Goal: Task Accomplishment & Management: Complete application form

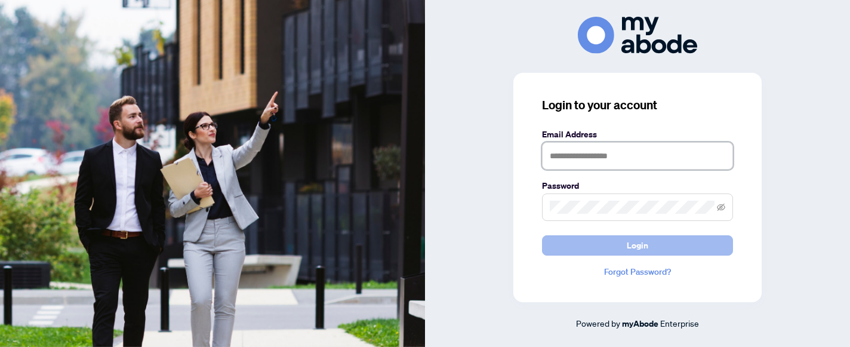
type input "**********"
click at [635, 242] on span "Login" at bounding box center [636, 245] width 21 height 19
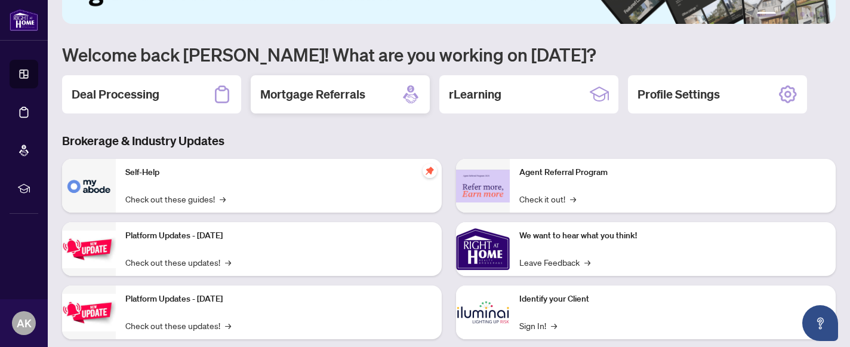
scroll to position [67, 0]
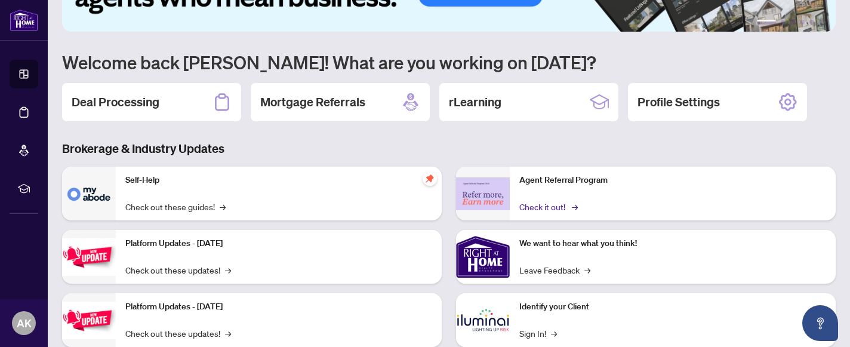
click at [546, 202] on link "Check it out! →" at bounding box center [547, 206] width 57 height 13
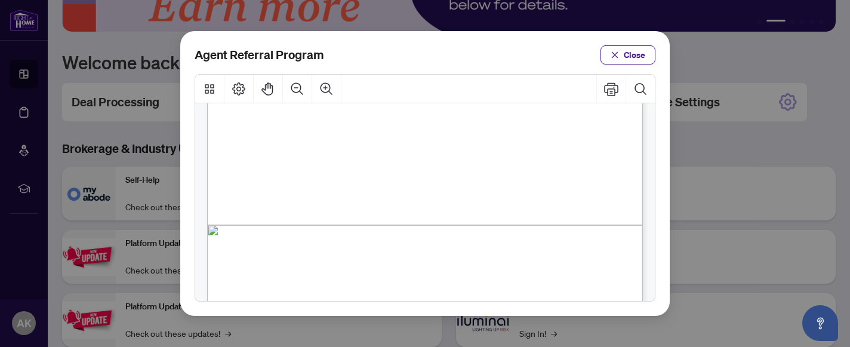
scroll to position [390, 0]
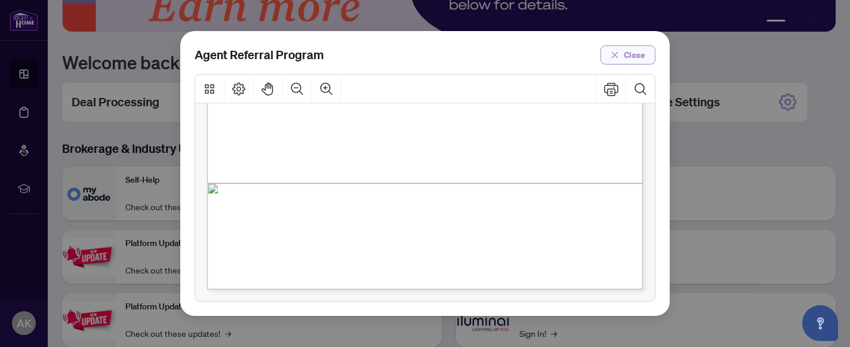
click at [627, 50] on span "Close" at bounding box center [634, 54] width 21 height 19
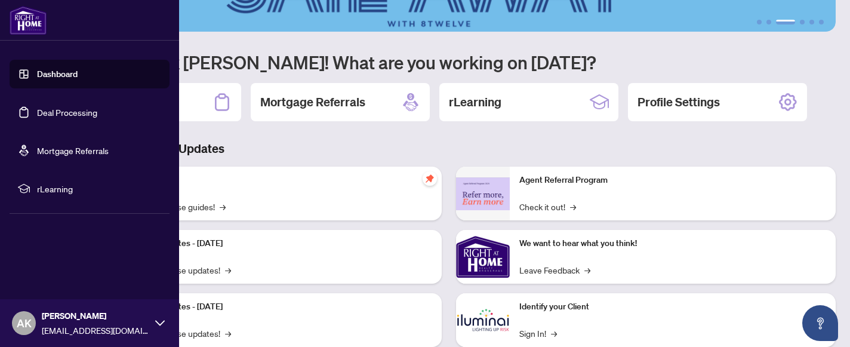
click at [63, 75] on link "Dashboard" at bounding box center [57, 74] width 41 height 11
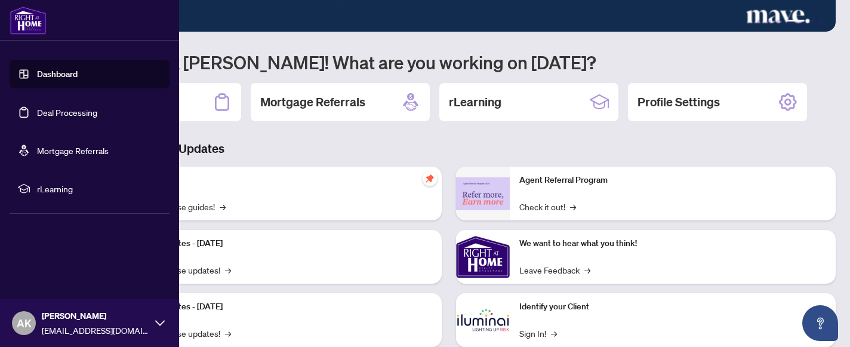
click at [79, 107] on link "Deal Processing" at bounding box center [67, 112] width 60 height 11
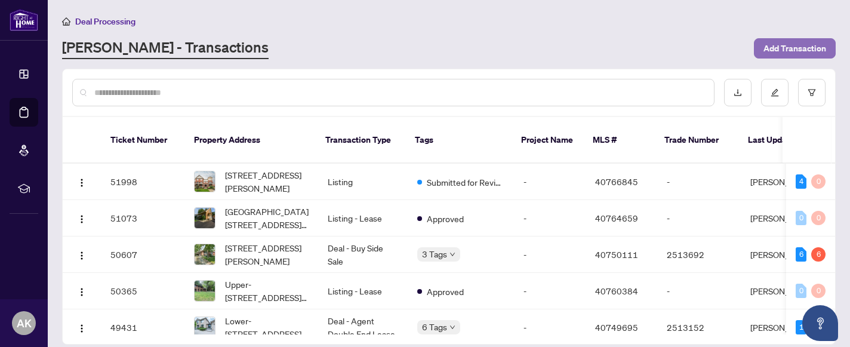
click at [805, 50] on span "Add Transaction" at bounding box center [794, 48] width 63 height 19
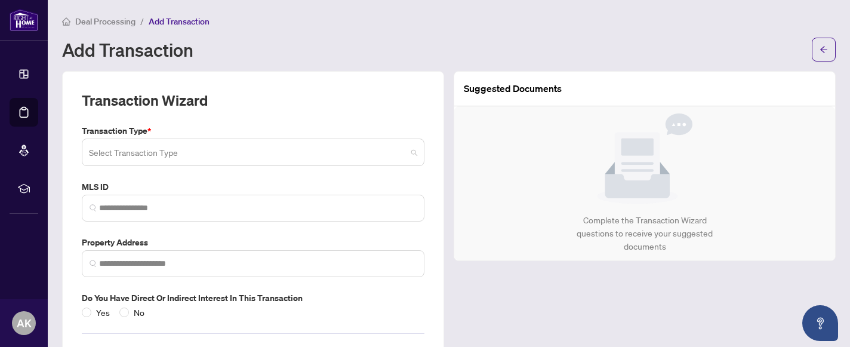
click at [314, 148] on input "search" at bounding box center [247, 154] width 317 height 26
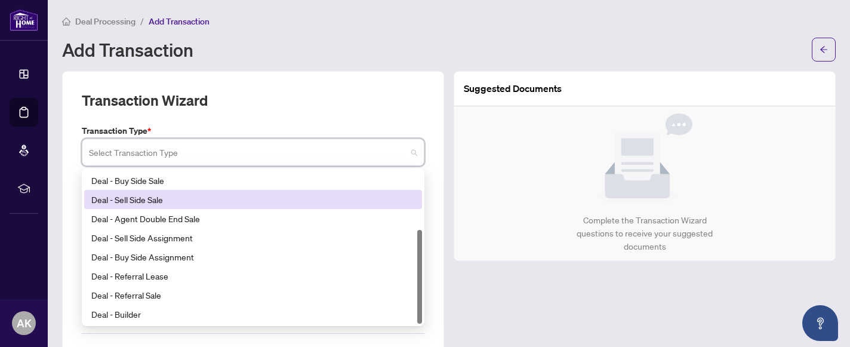
scroll to position [1, 0]
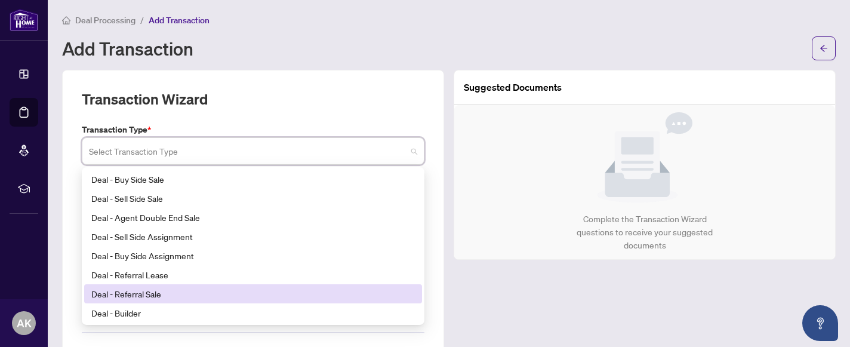
click at [168, 295] on div "Deal - Referral Sale" at bounding box center [252, 293] width 323 height 13
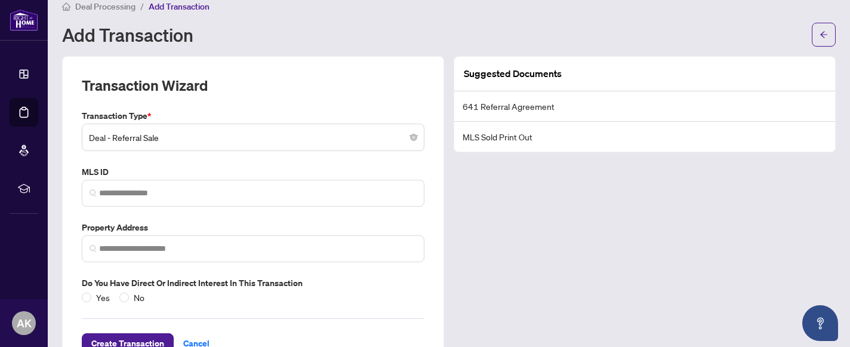
scroll to position [0, 0]
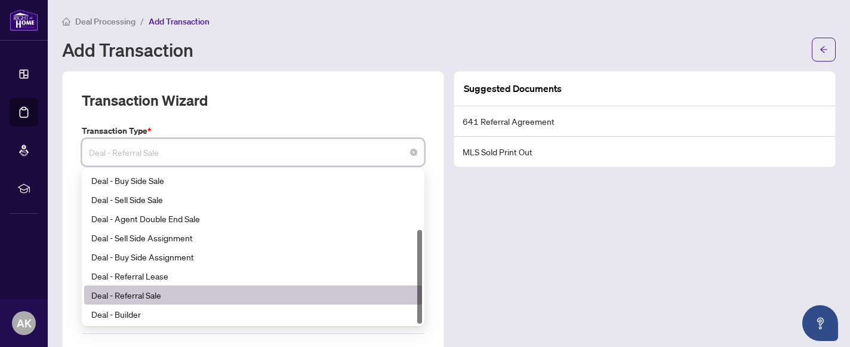
click at [292, 151] on span "Deal - Referral Sale" at bounding box center [253, 152] width 328 height 23
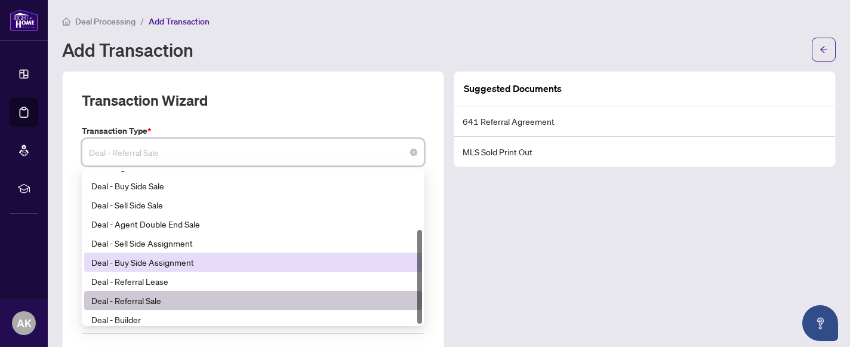
scroll to position [95, 0]
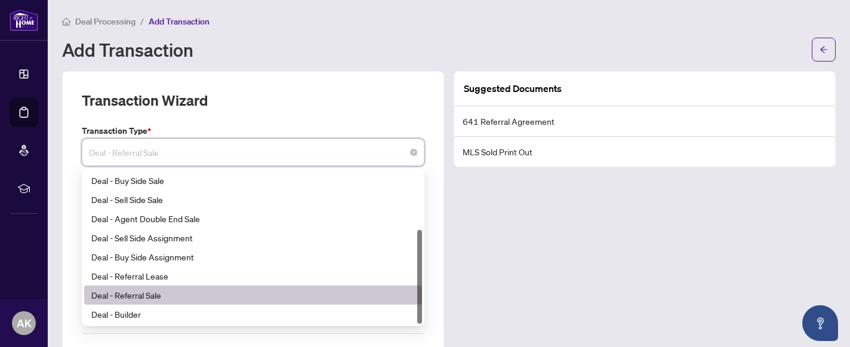
click at [154, 295] on div "Deal - Referral Sale" at bounding box center [252, 294] width 323 height 13
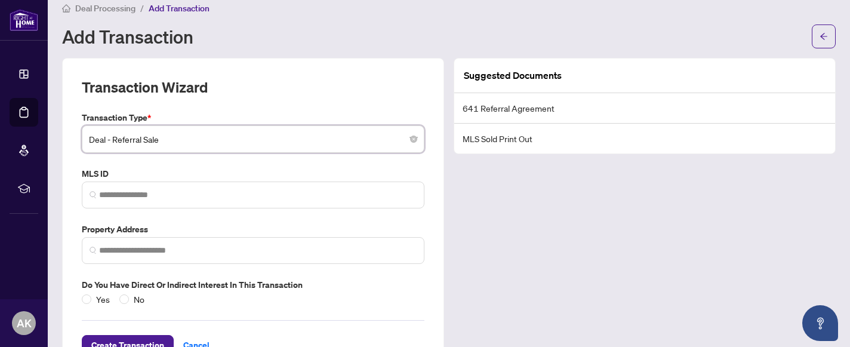
scroll to position [14, 0]
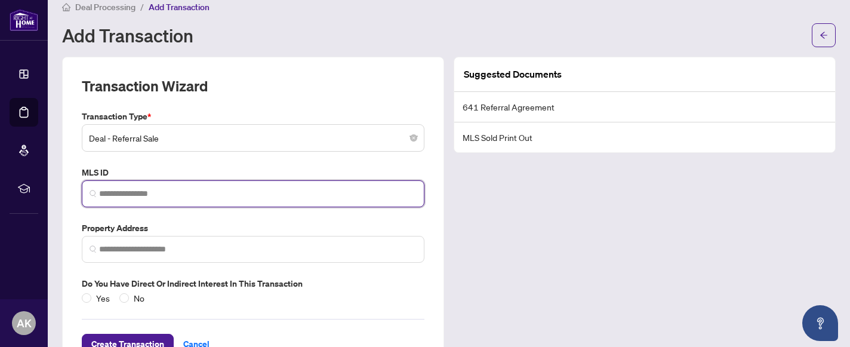
click at [199, 191] on input "search" at bounding box center [257, 193] width 317 height 13
paste input "*********"
type input "*********"
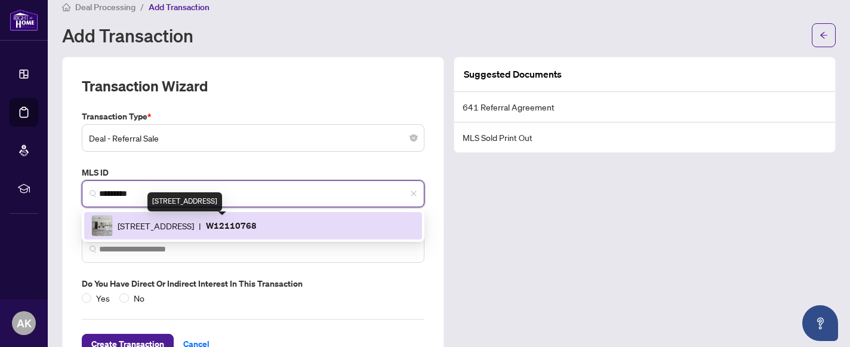
click at [194, 224] on span "[STREET_ADDRESS]" at bounding box center [156, 225] width 76 height 13
type input "**********"
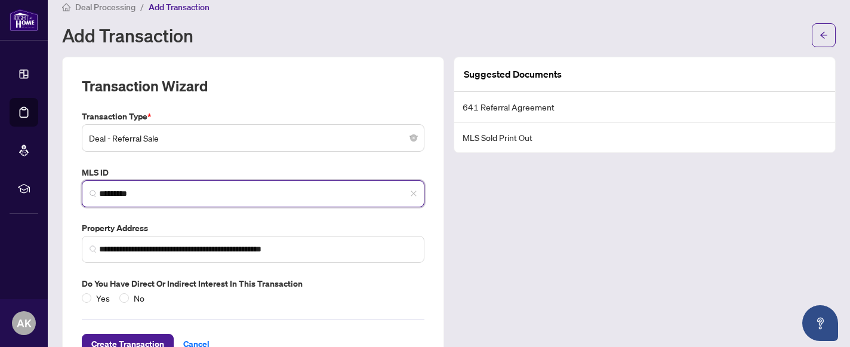
scroll to position [55, 0]
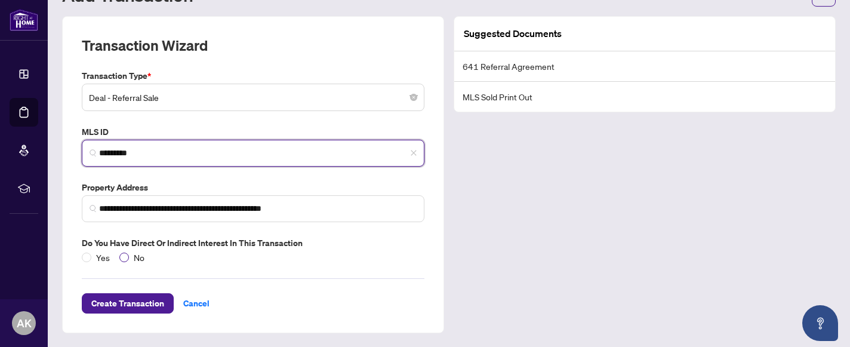
type input "*********"
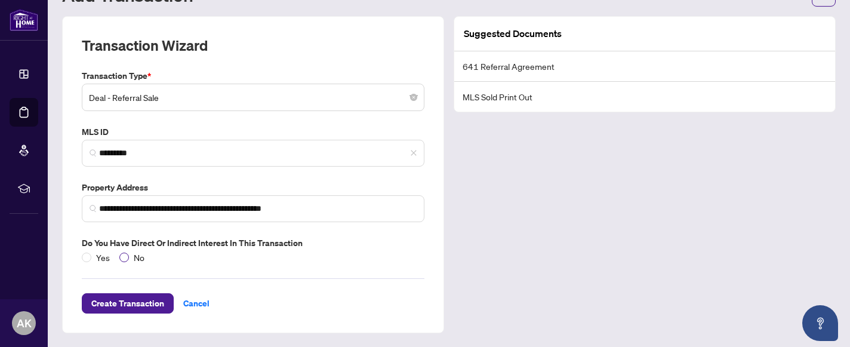
click at [129, 258] on span "No" at bounding box center [139, 257] width 20 height 13
click at [142, 303] on span "Create Transaction" at bounding box center [127, 303] width 73 height 19
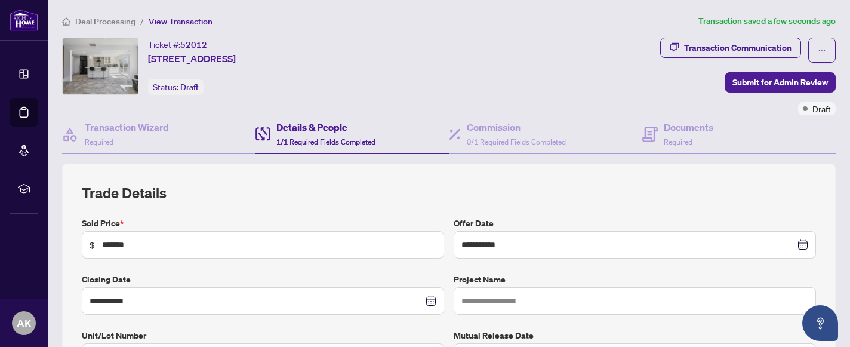
scroll to position [97, 0]
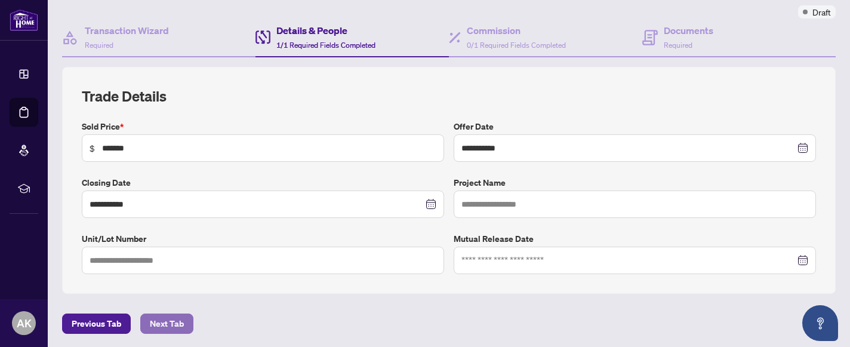
click at [164, 322] on span "Next Tab" at bounding box center [167, 323] width 34 height 19
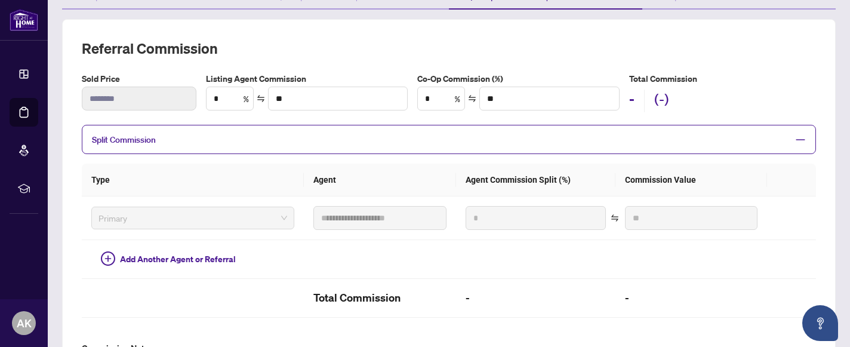
scroll to position [133, 0]
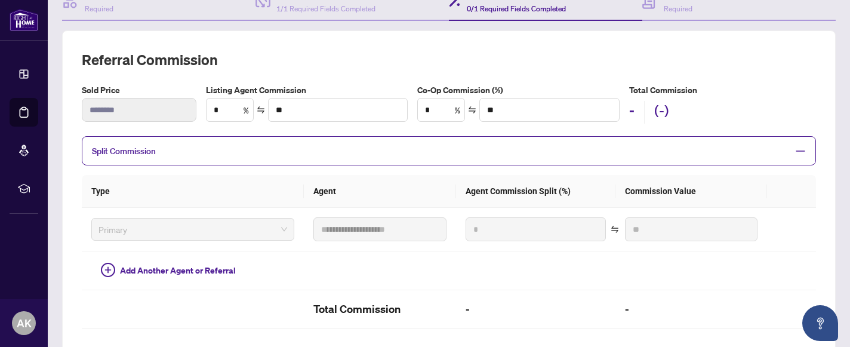
click at [181, 152] on span "Split Commission" at bounding box center [440, 151] width 696 height 14
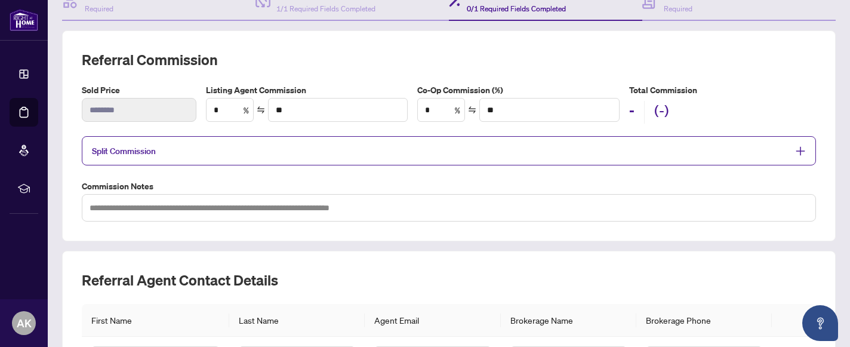
click at [181, 152] on span "Split Commission" at bounding box center [440, 151] width 696 height 14
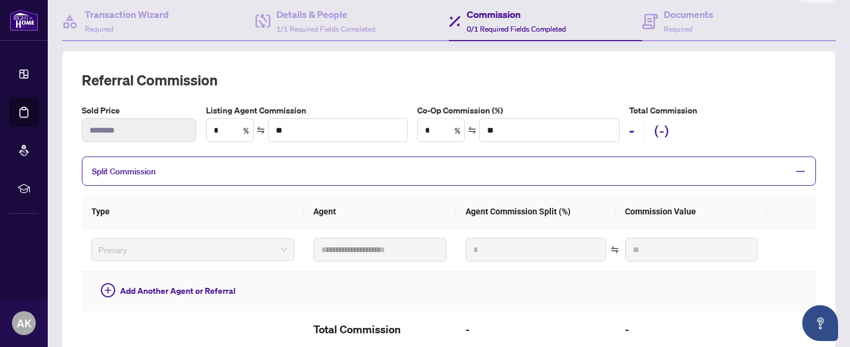
scroll to position [112, 0]
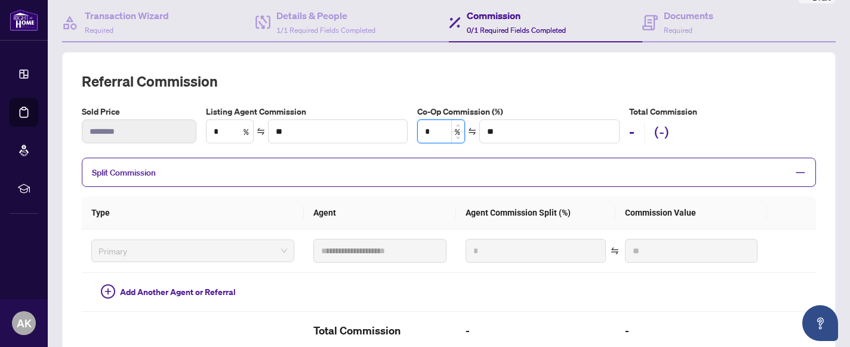
click at [433, 128] on input "*" at bounding box center [441, 131] width 47 height 23
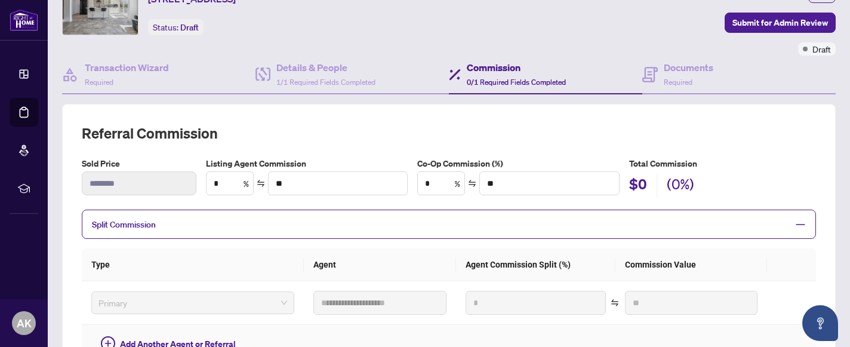
scroll to position [0, 0]
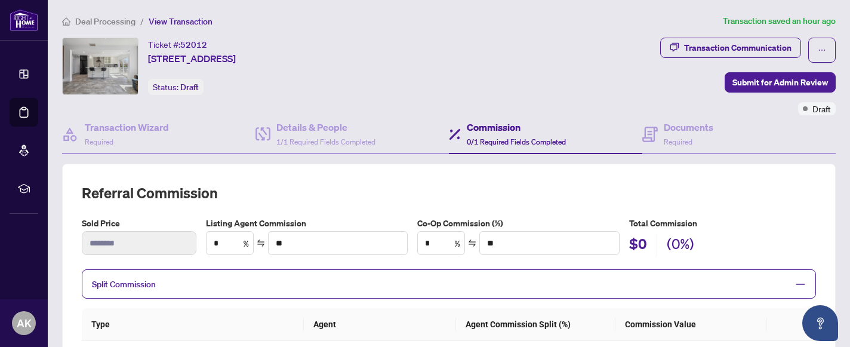
click at [641, 56] on div "Ticket #: 52012 [STREET_ADDRESS] Status: Draft" at bounding box center [358, 66] width 593 height 57
click at [817, 45] on button "button" at bounding box center [821, 50] width 27 height 25
click at [538, 72] on div "Ticket #: 52012 [STREET_ADDRESS] Status: Draft" at bounding box center [358, 66] width 593 height 57
